Goal: Book appointment/travel/reservation

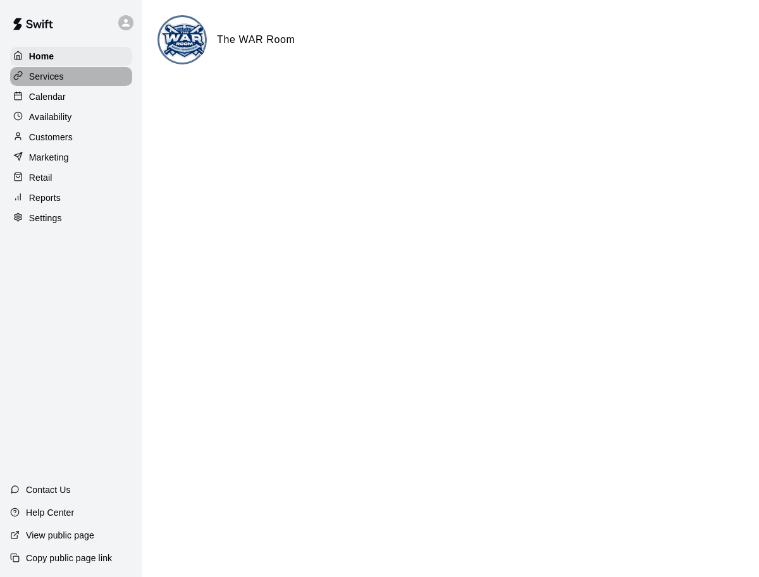
click at [71, 80] on div "Services" at bounding box center [71, 76] width 122 height 19
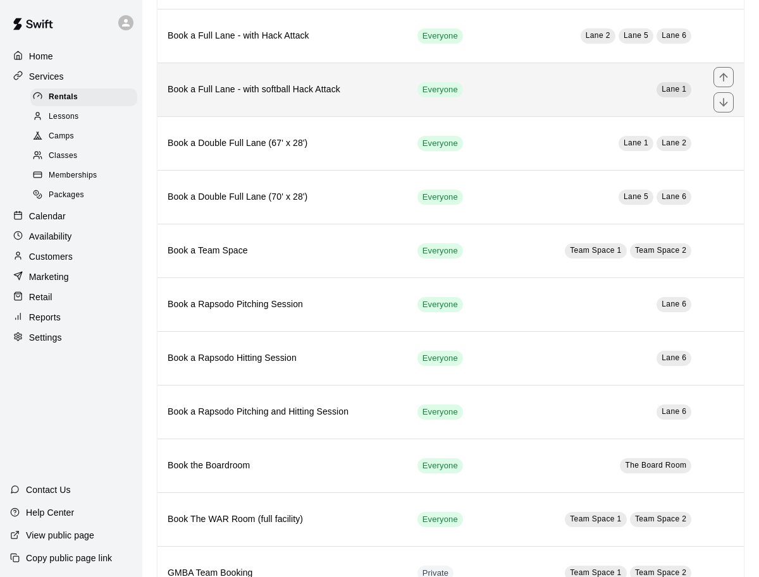
scroll to position [273, 0]
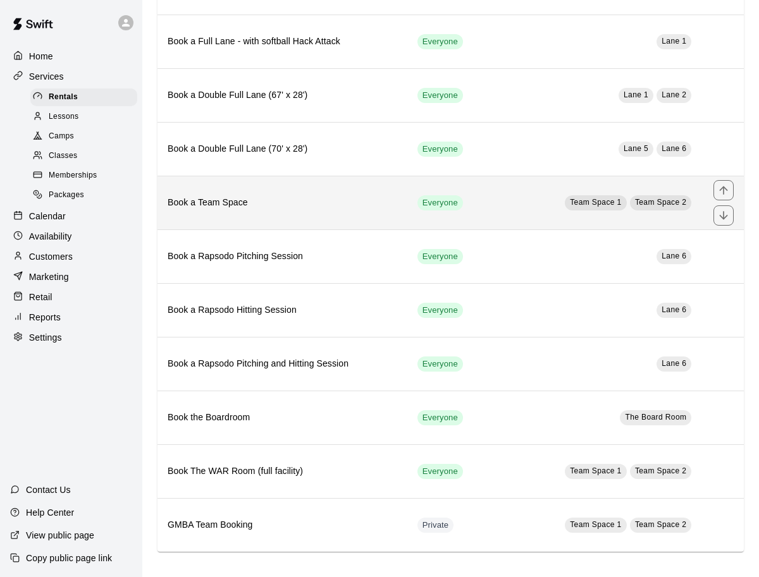
click at [338, 203] on h6 "Book a Team Space" at bounding box center [283, 203] width 230 height 14
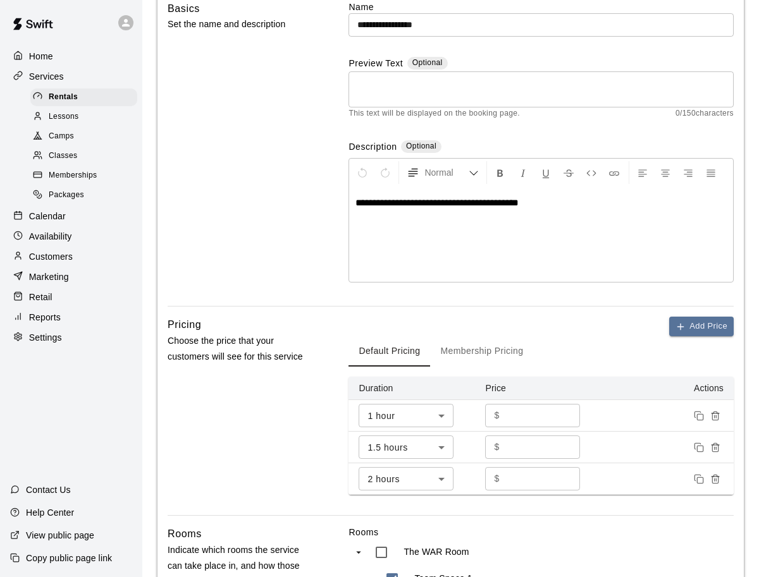
scroll to position [116, 0]
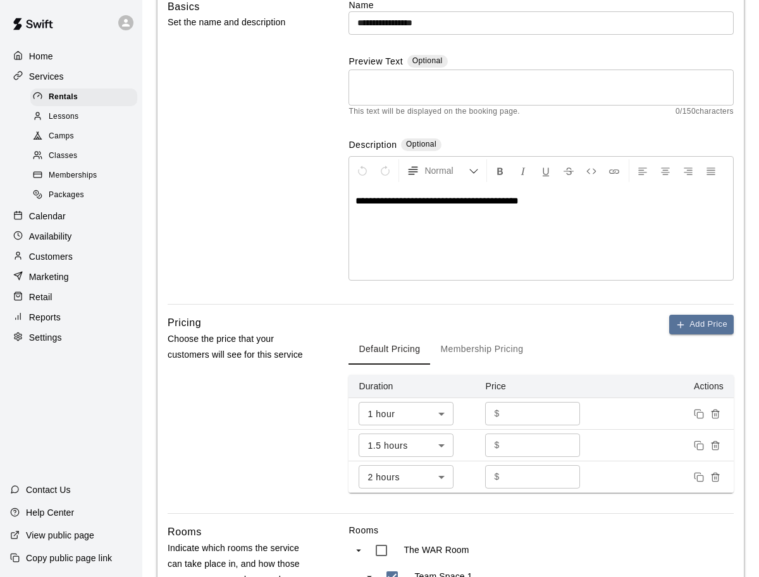
click at [470, 358] on button "Membership Pricing" at bounding box center [481, 349] width 103 height 30
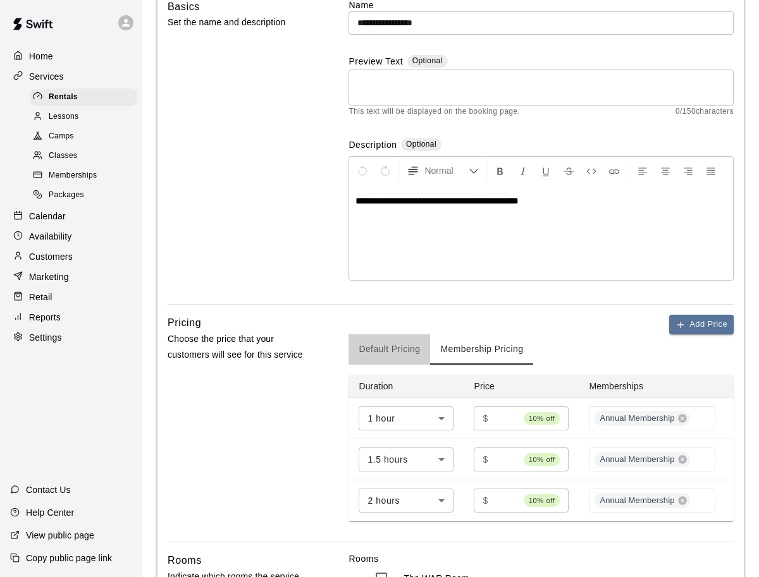
click at [411, 358] on button "Default Pricing" at bounding box center [389, 349] width 82 height 30
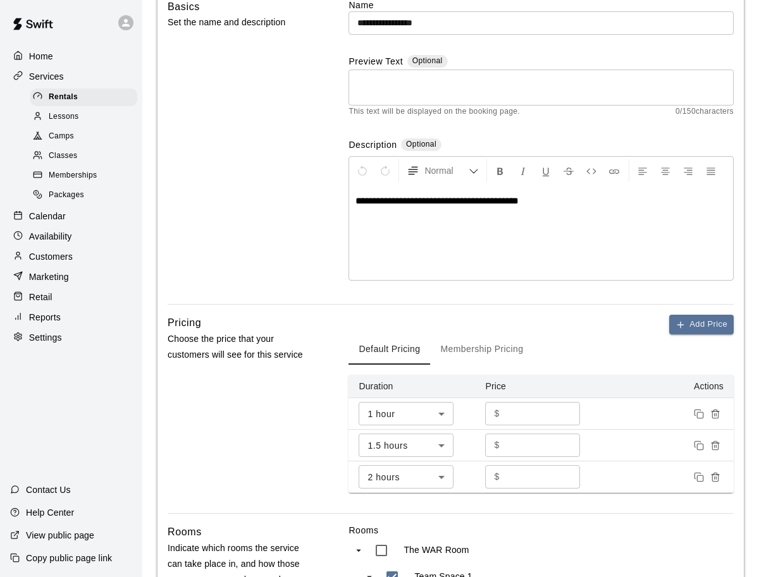
click at [443, 354] on button "Membership Pricing" at bounding box center [481, 349] width 103 height 30
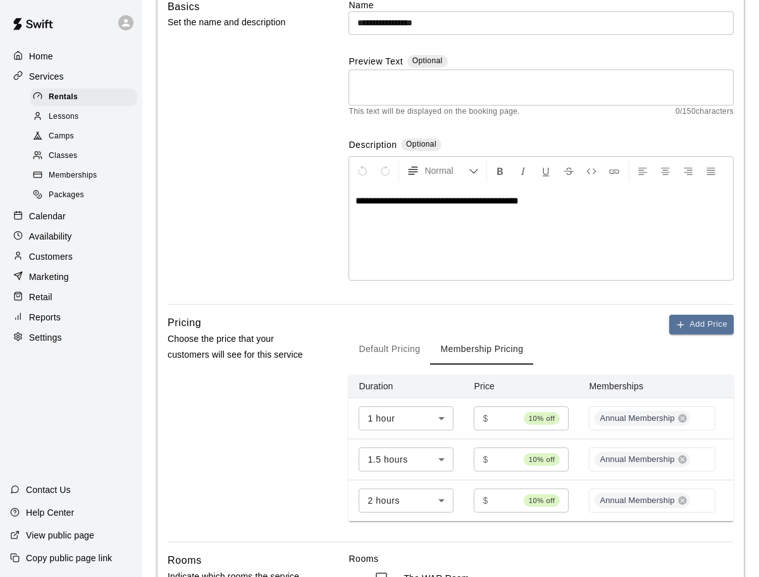
click at [415, 355] on button "Default Pricing" at bounding box center [389, 349] width 82 height 30
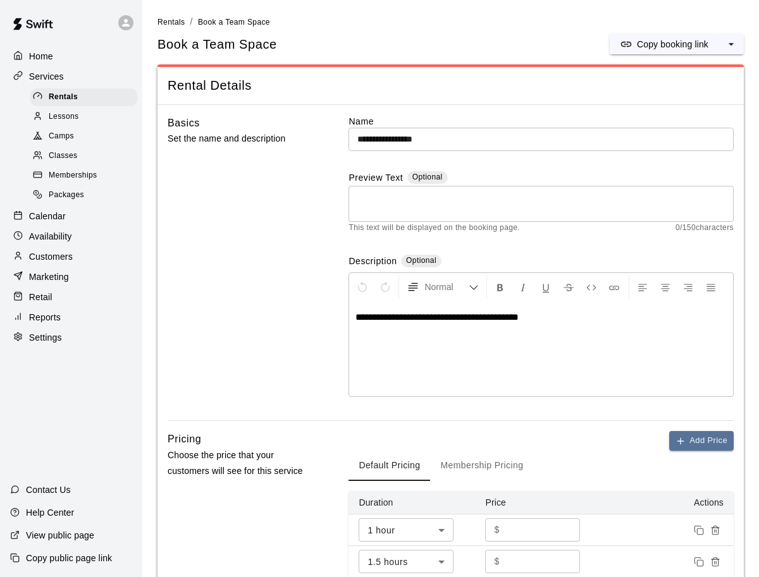
scroll to position [198, 0]
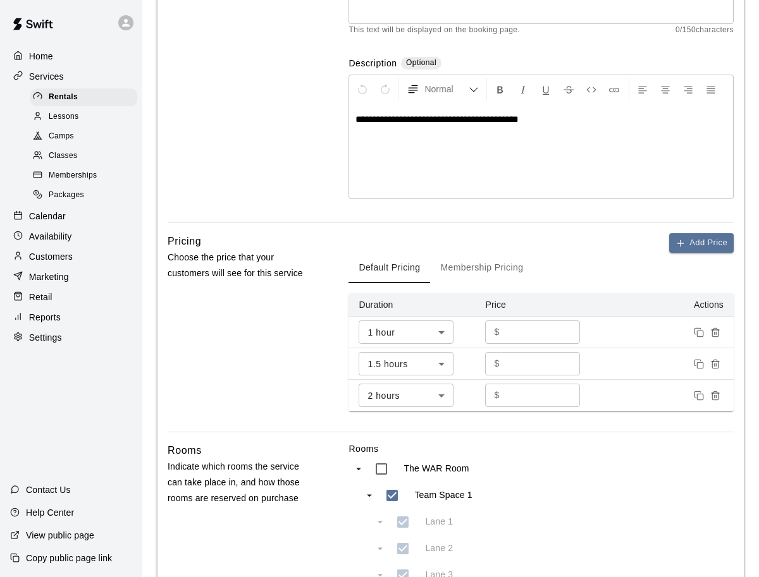
click at [462, 274] on button "Membership Pricing" at bounding box center [481, 268] width 103 height 30
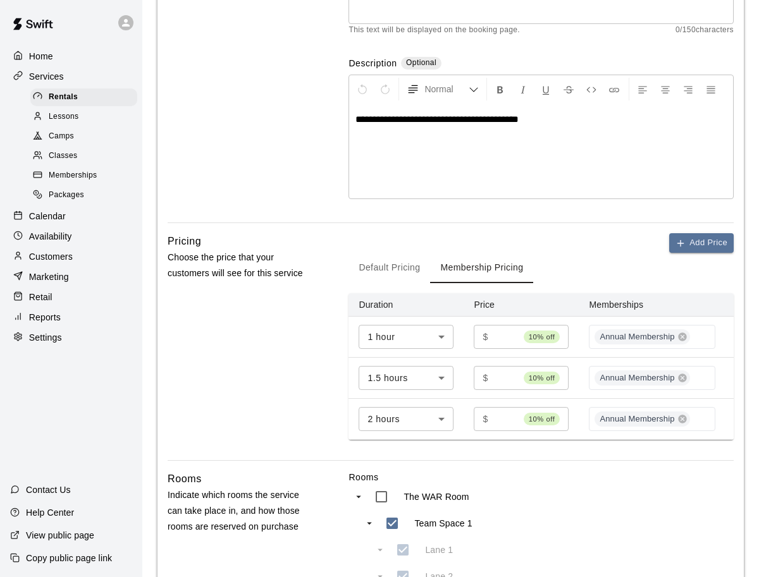
click at [423, 276] on button "Default Pricing" at bounding box center [389, 268] width 82 height 30
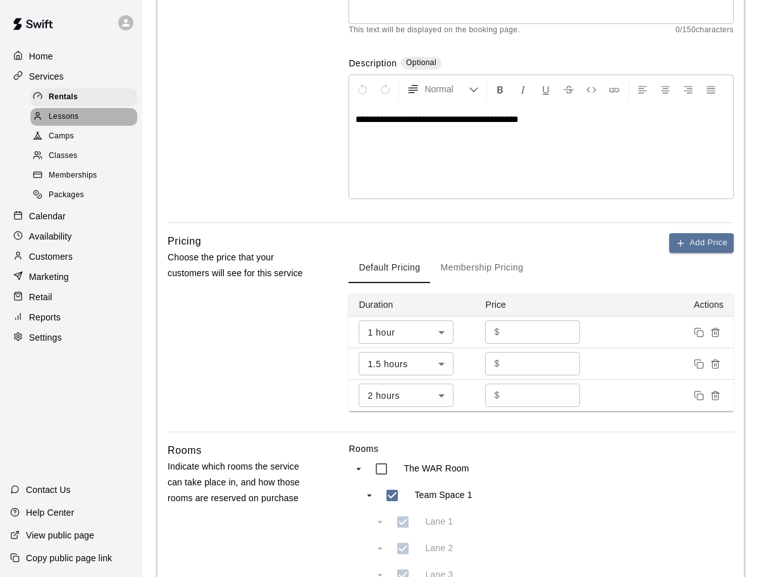
click at [73, 118] on span "Lessons" at bounding box center [64, 117] width 30 height 13
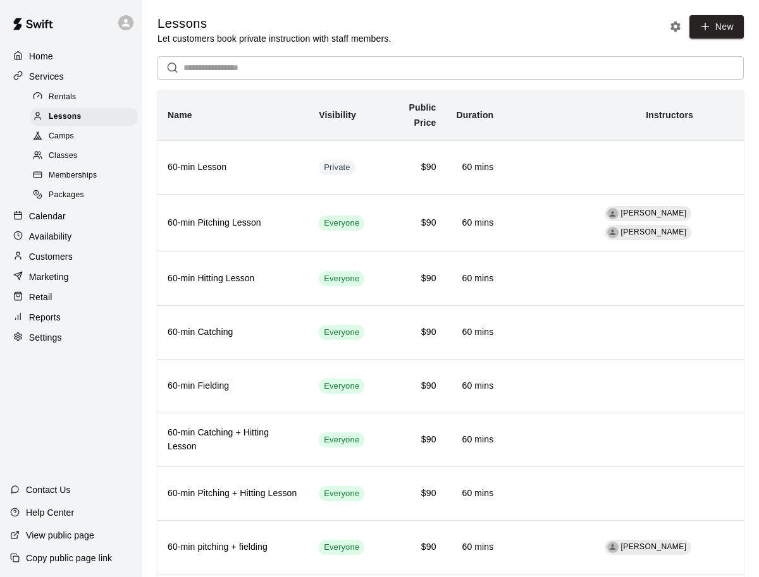
click at [77, 98] on div "Rentals" at bounding box center [83, 98] width 107 height 18
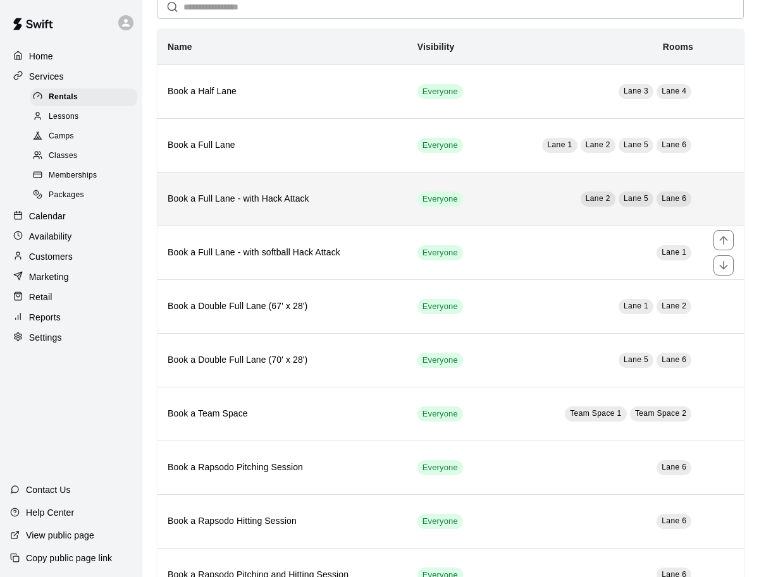
scroll to position [62, 0]
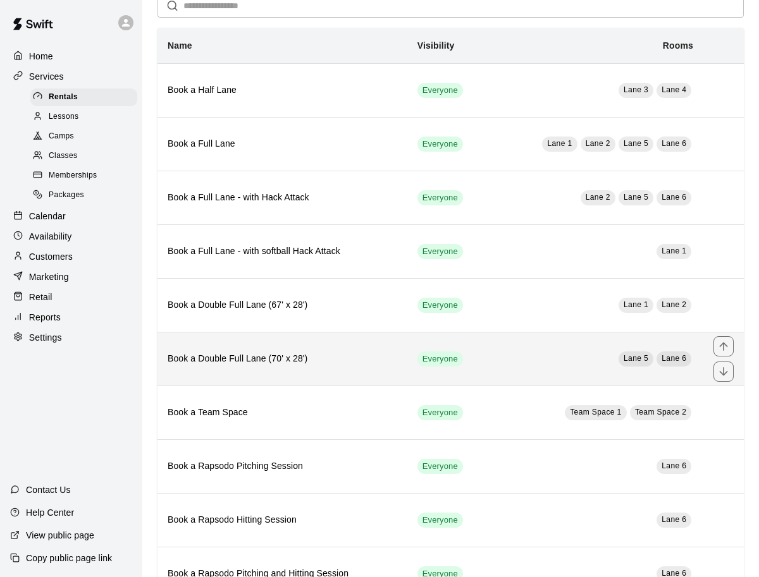
click at [346, 337] on th "Book a Double Full Lane (70' x 28')" at bounding box center [282, 359] width 250 height 54
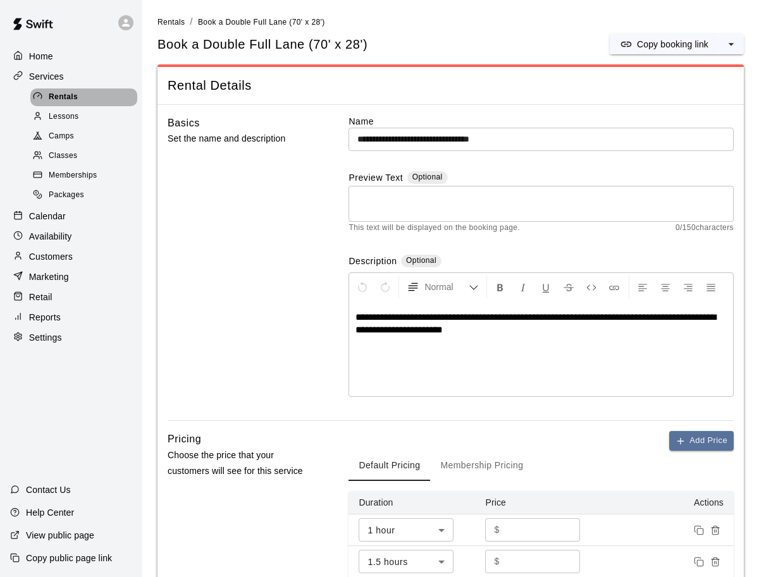
click at [119, 100] on div "Rentals" at bounding box center [83, 98] width 107 height 18
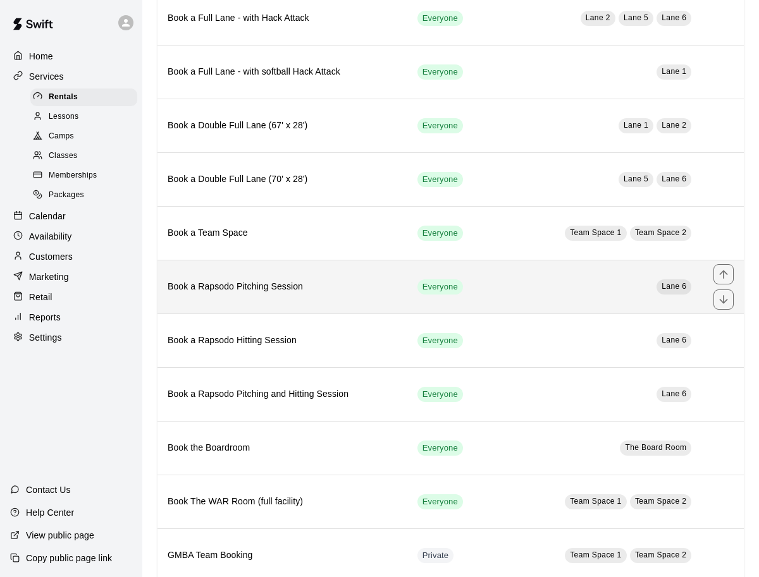
scroll to position [243, 0]
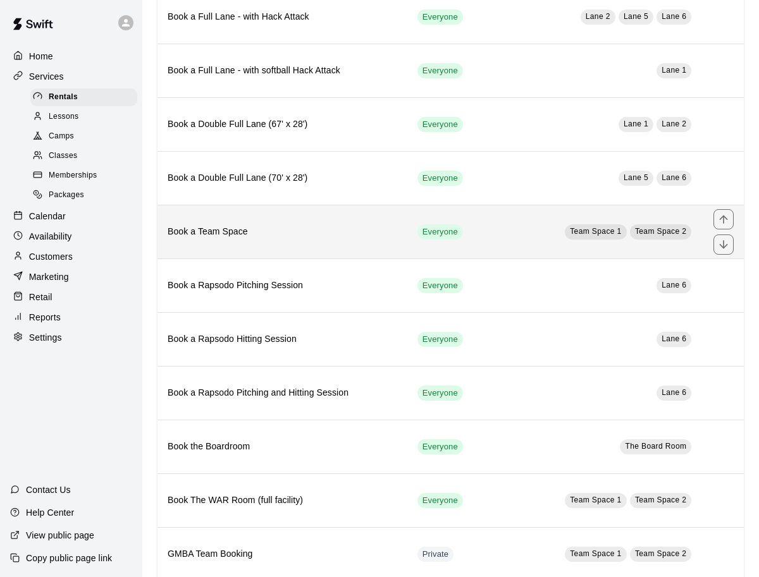
click at [355, 235] on h6 "Book a Team Space" at bounding box center [283, 232] width 230 height 14
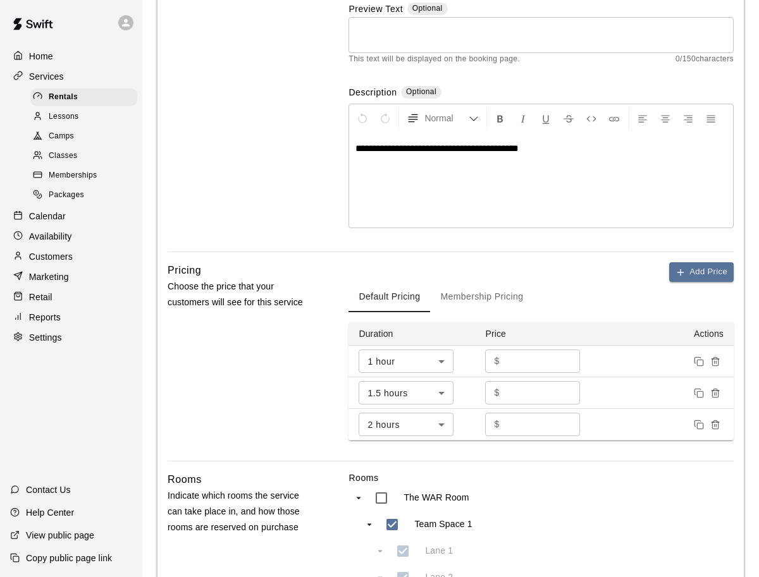
scroll to position [173, 0]
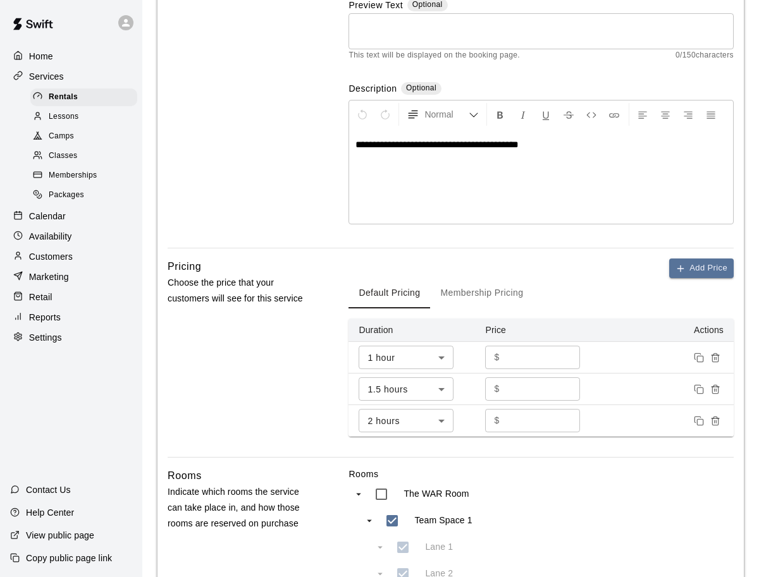
click at [67, 123] on div "Lessons" at bounding box center [83, 117] width 107 height 18
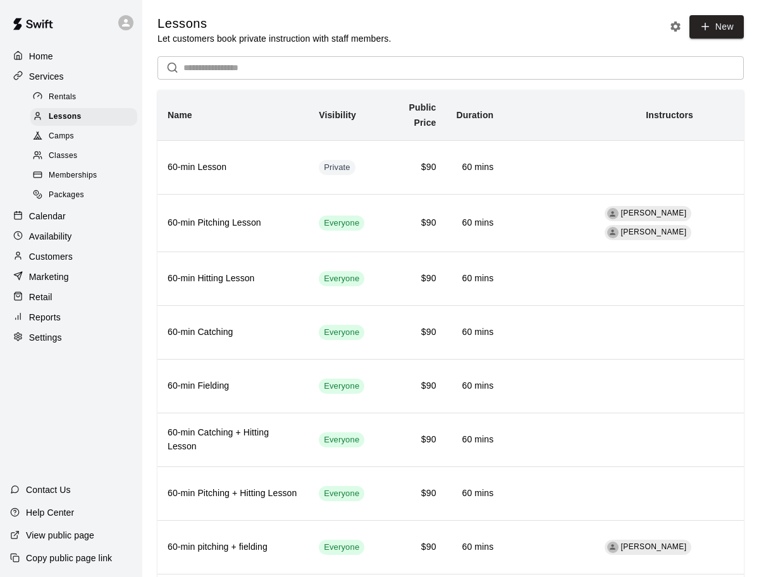
click at [79, 138] on div "Camps" at bounding box center [83, 137] width 107 height 18
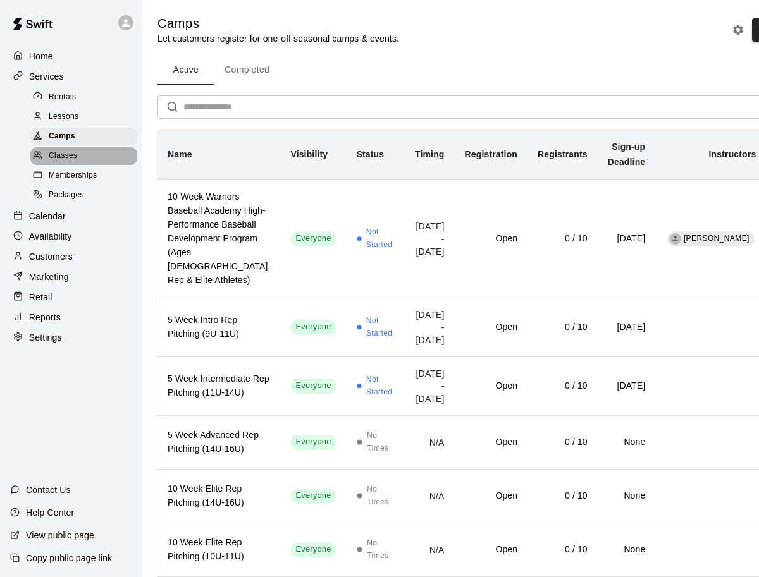
click at [92, 159] on div "Classes" at bounding box center [83, 156] width 107 height 18
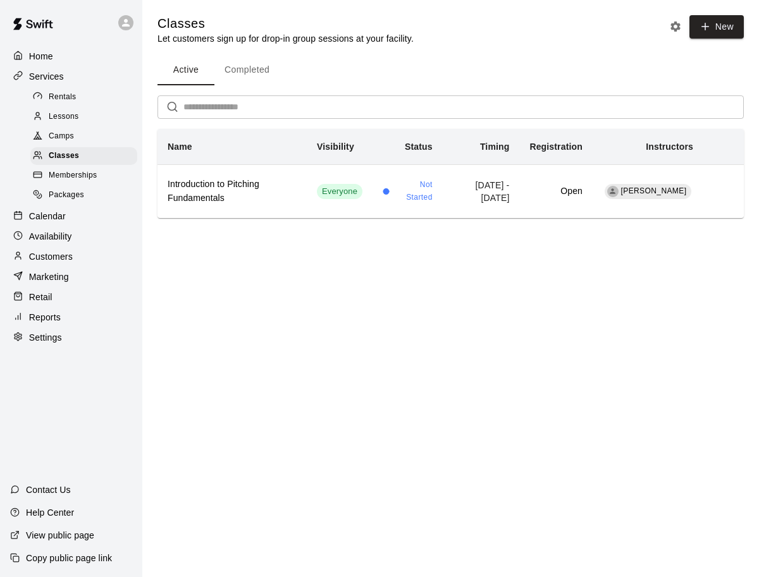
click at [89, 133] on div "Camps" at bounding box center [83, 137] width 107 height 18
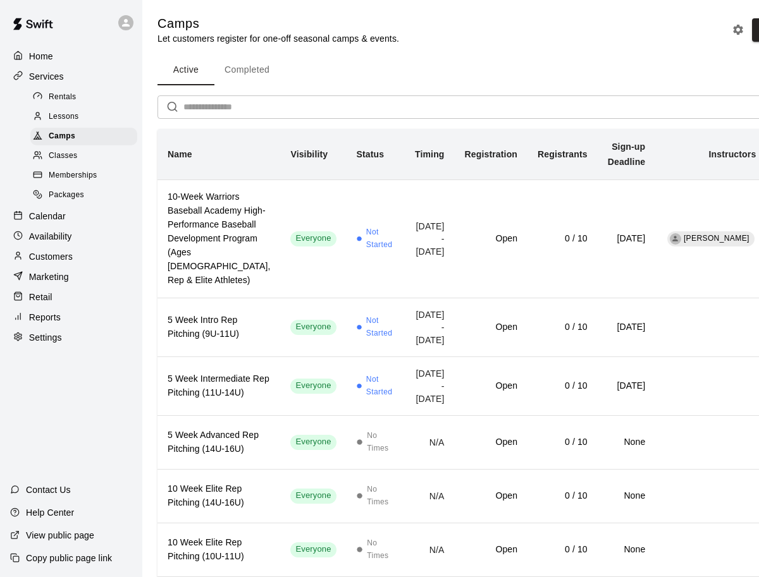
click at [85, 119] on div "Lessons" at bounding box center [83, 117] width 107 height 18
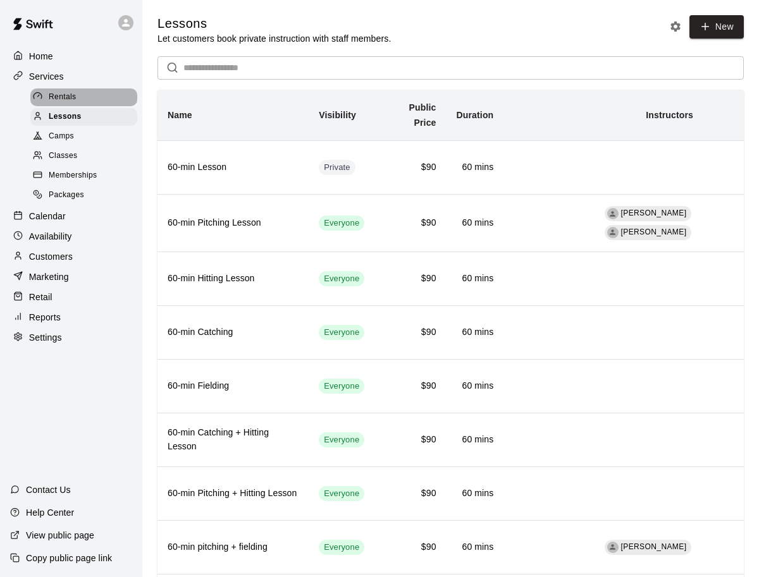
click at [82, 94] on div "Rentals" at bounding box center [83, 98] width 107 height 18
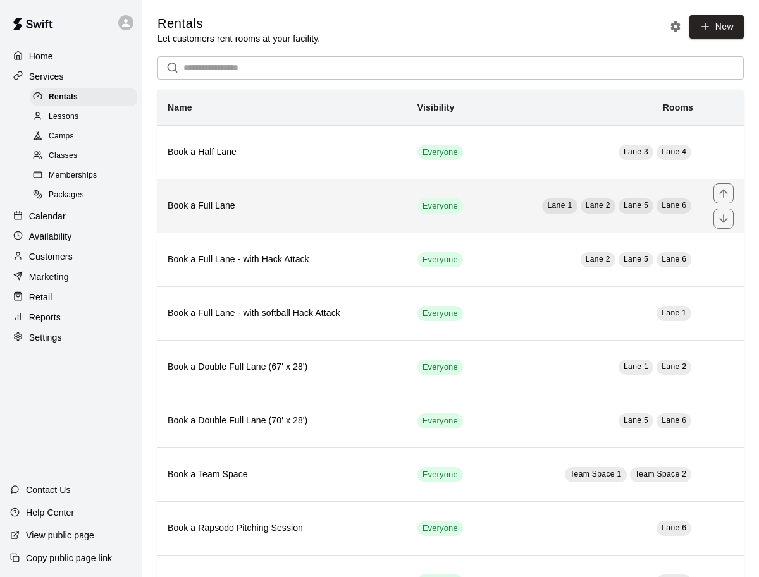
click at [327, 201] on h6 "Book a Full Lane" at bounding box center [283, 206] width 230 height 14
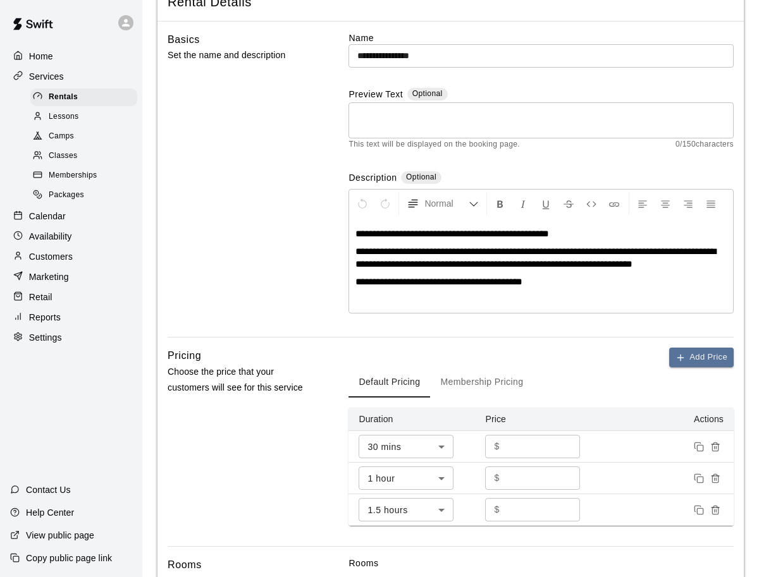
scroll to position [85, 0]
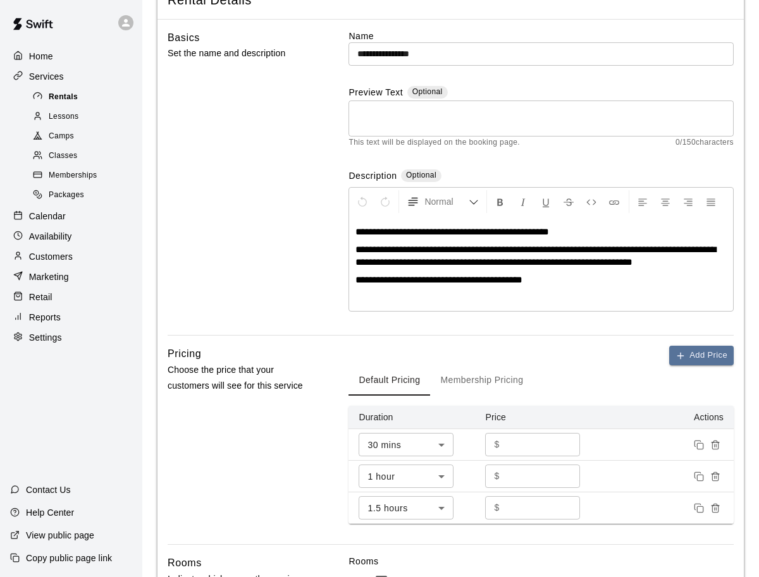
click at [76, 99] on span "Rentals" at bounding box center [63, 97] width 29 height 13
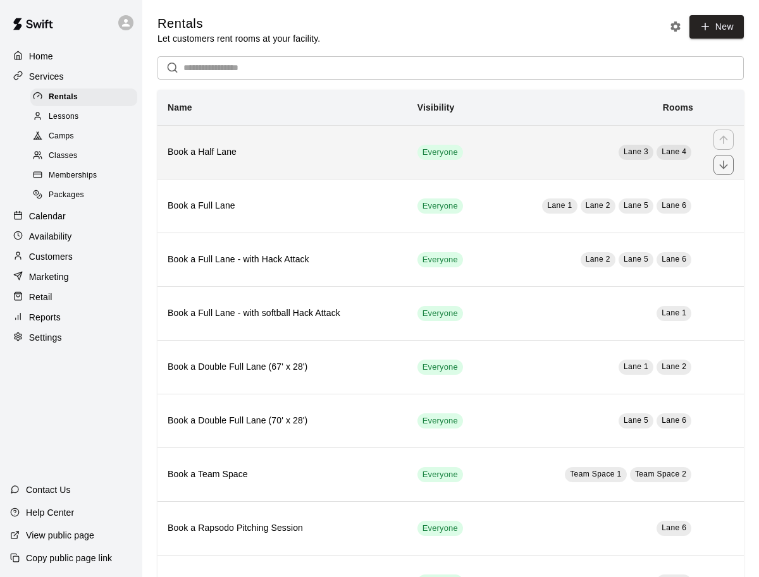
click at [362, 156] on h6 "Book a Half Lane" at bounding box center [283, 152] width 230 height 14
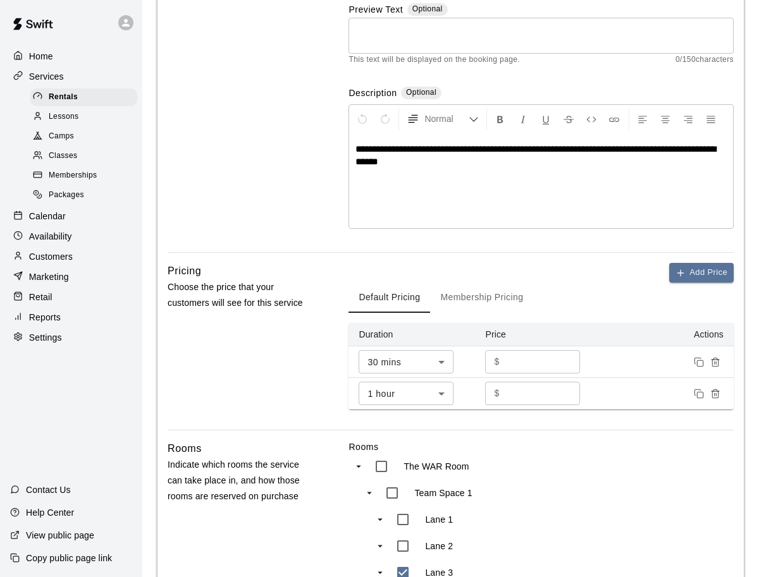
scroll to position [169, 0]
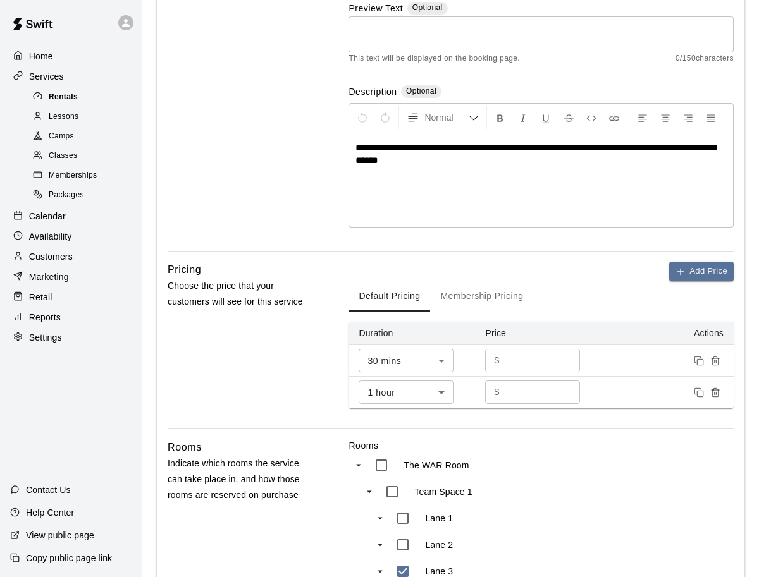
click at [95, 89] on div "Rentals" at bounding box center [83, 98] width 107 height 18
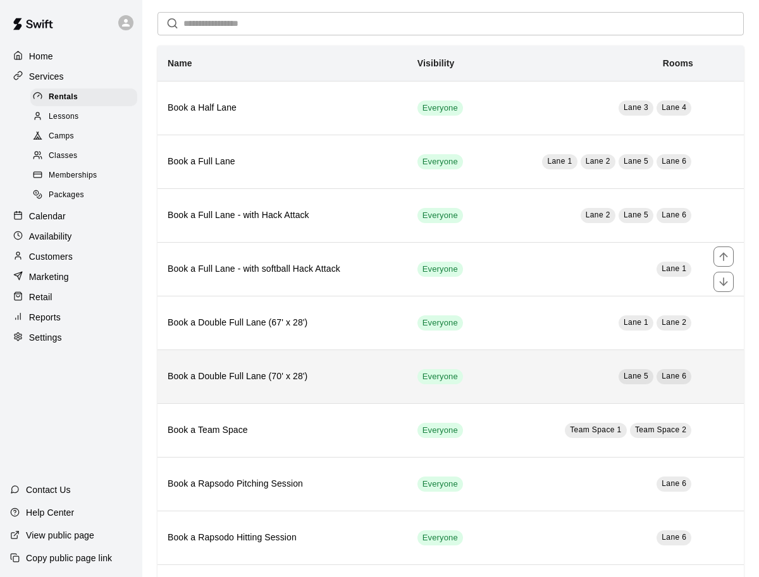
scroll to position [50, 0]
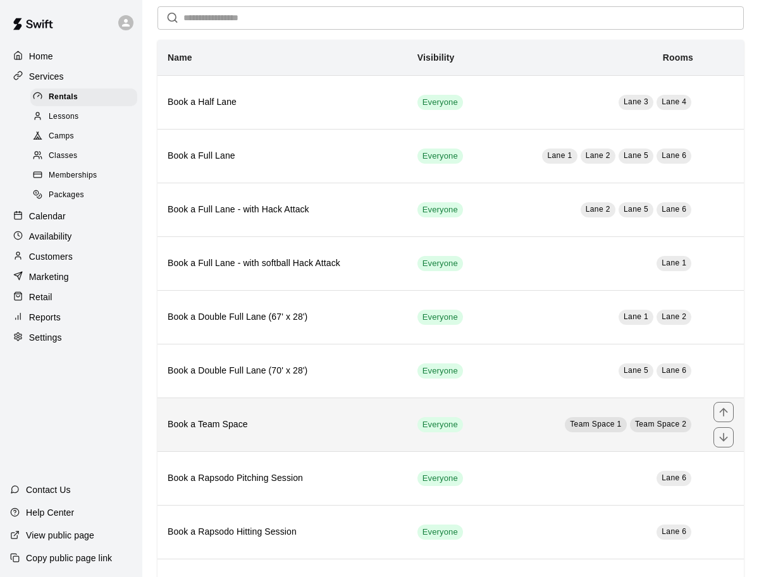
click at [309, 433] on th "Book a Team Space" at bounding box center [282, 425] width 250 height 54
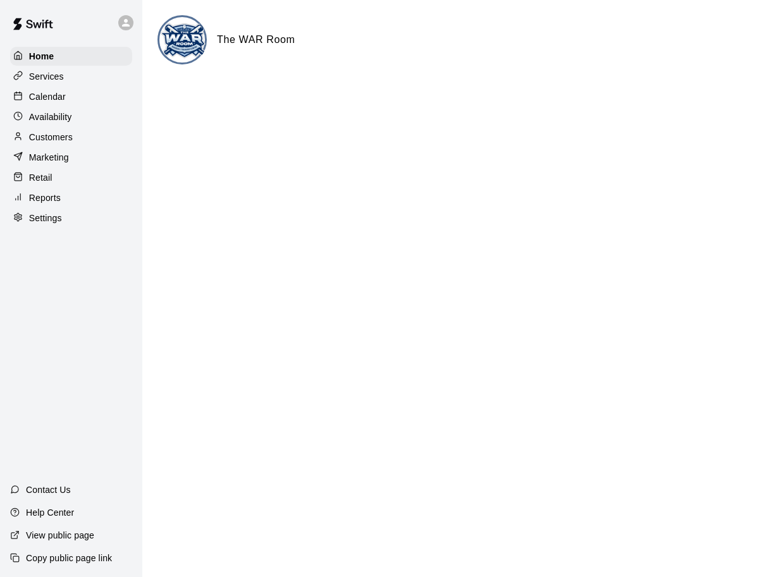
click at [68, 71] on div "Services" at bounding box center [71, 76] width 122 height 19
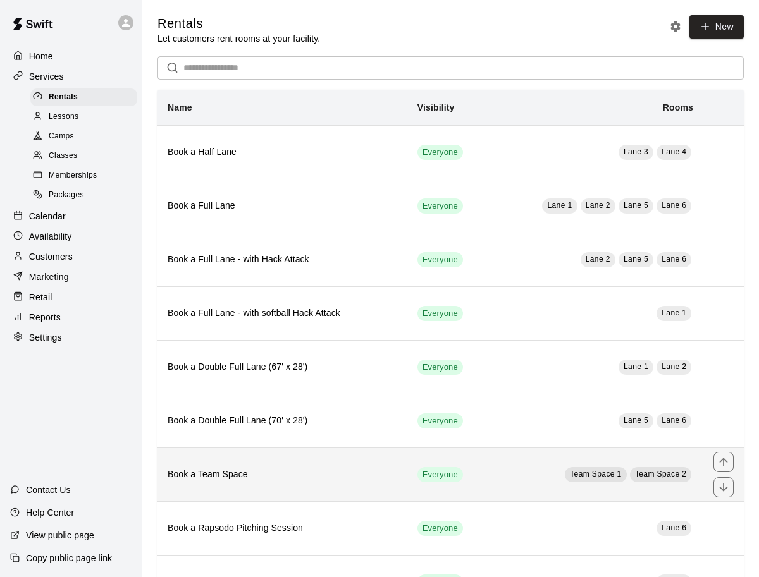
click at [358, 482] on th "Book a Team Space" at bounding box center [282, 475] width 250 height 54
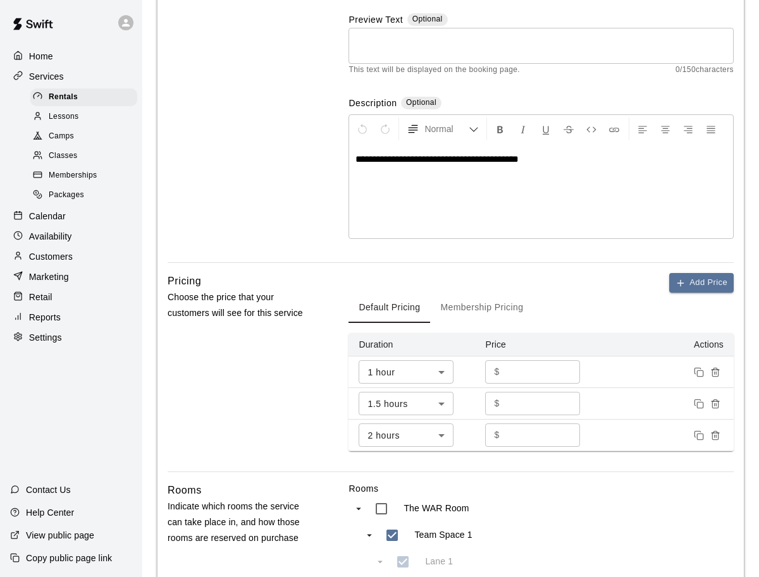
scroll to position [565, 0]
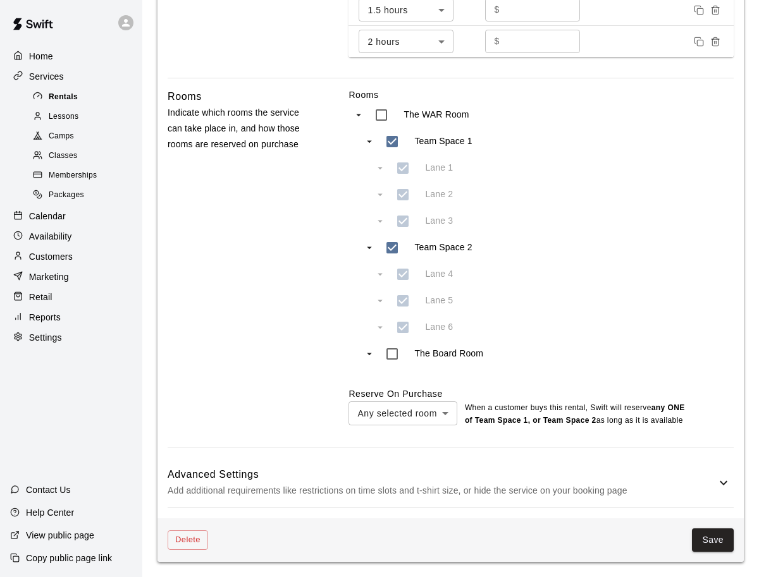
click at [54, 92] on span "Rentals" at bounding box center [63, 97] width 29 height 13
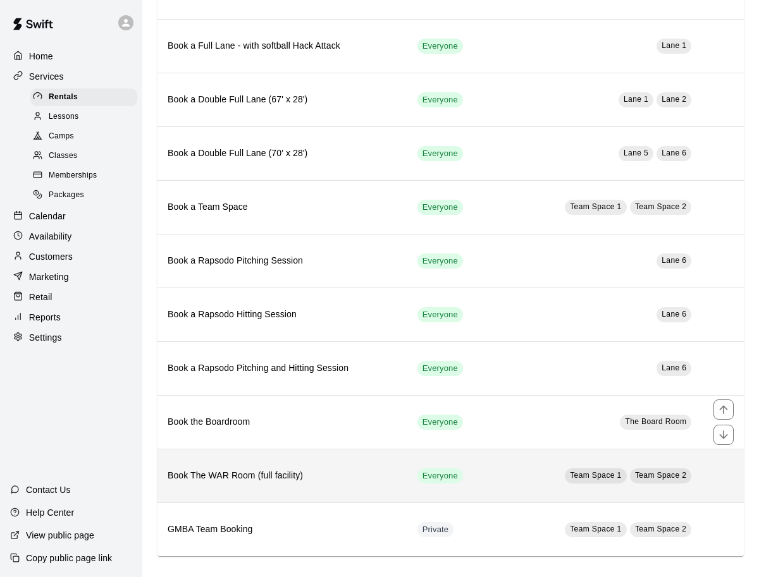
scroll to position [266, 0]
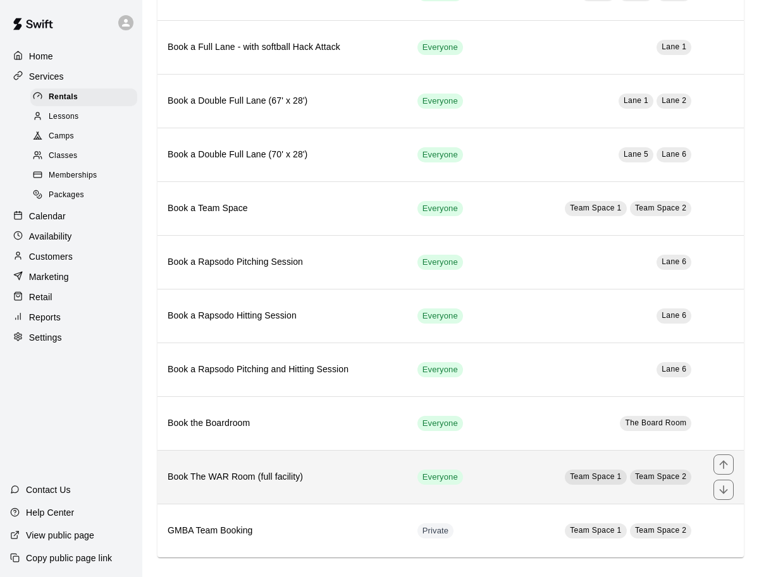
click at [356, 475] on h6 "Book The WAR Room (full facility)" at bounding box center [283, 477] width 230 height 14
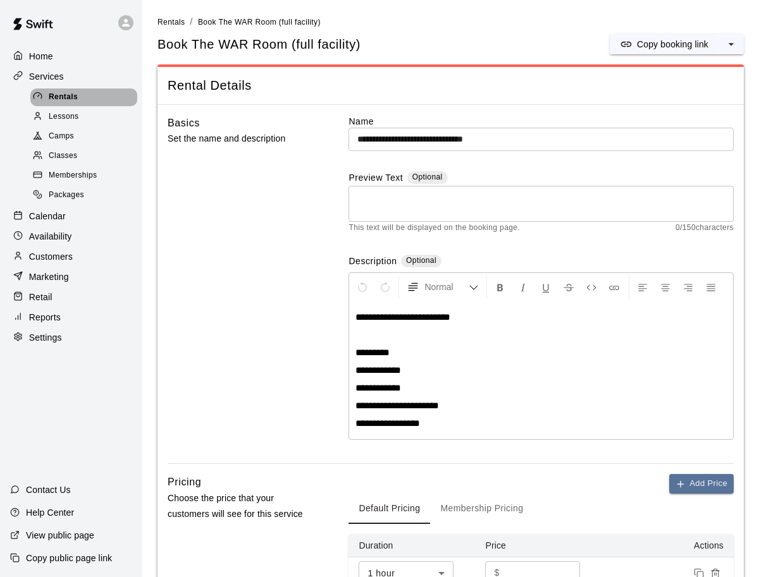
click at [85, 93] on div "Rentals" at bounding box center [83, 98] width 107 height 18
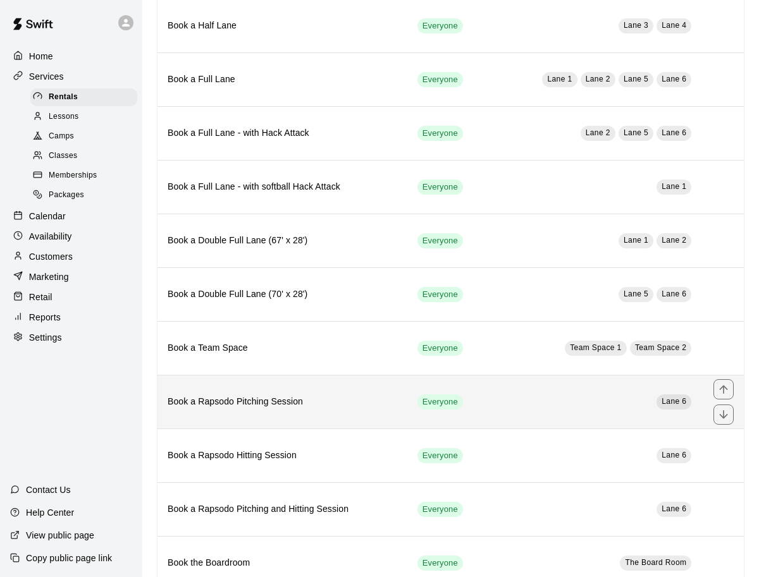
scroll to position [132, 0]
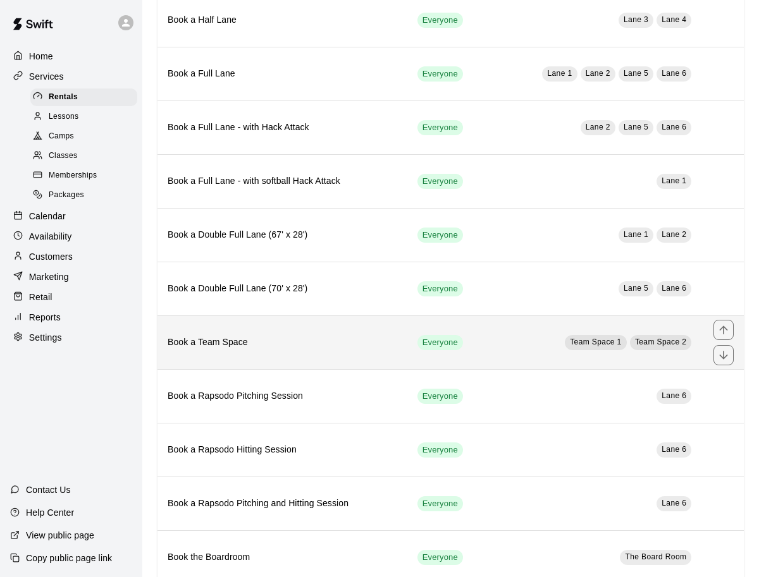
click at [362, 336] on h6 "Book a Team Space" at bounding box center [283, 343] width 230 height 14
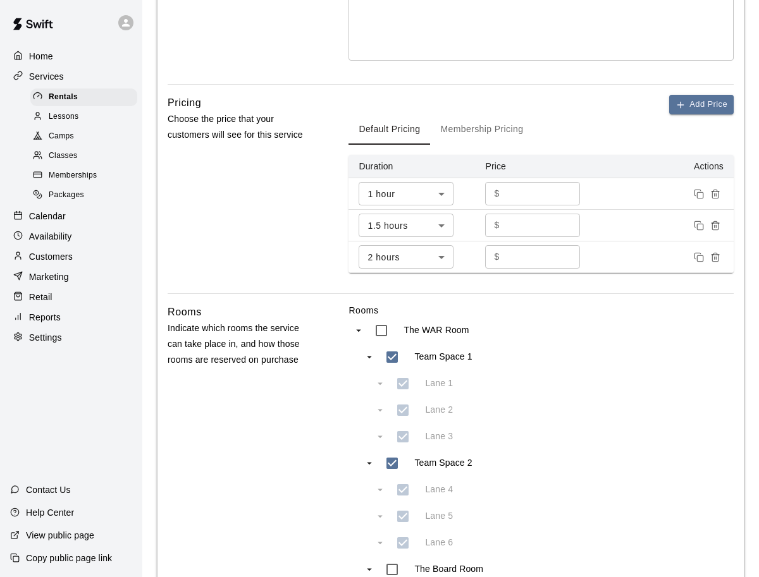
scroll to position [336, 0]
click at [470, 121] on button "Membership Pricing" at bounding box center [481, 130] width 103 height 30
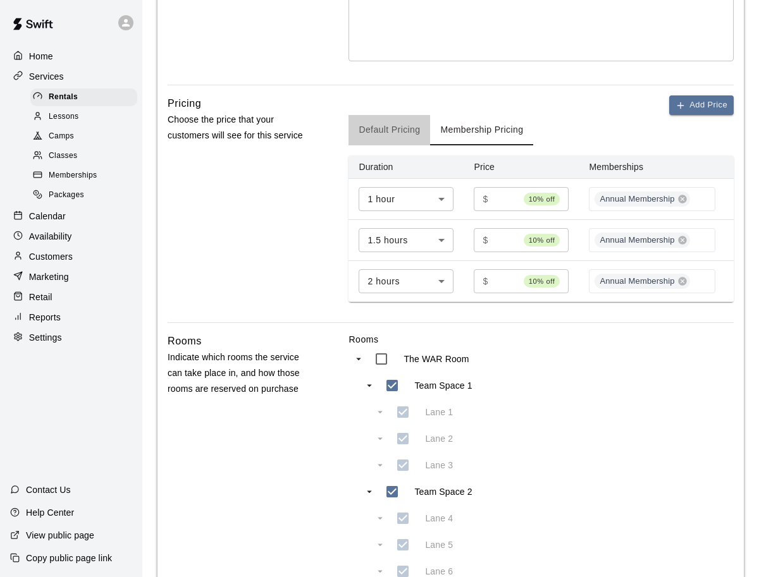
click at [412, 137] on button "Default Pricing" at bounding box center [389, 130] width 82 height 30
